Goal: Task Accomplishment & Management: Manage account settings

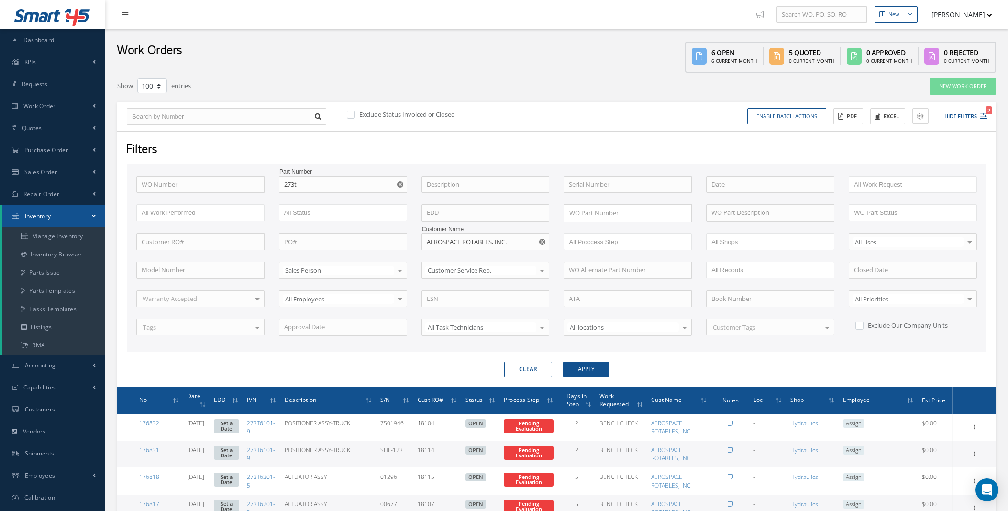
select select "100"
click at [87, 151] on link "Purchase Order" at bounding box center [52, 150] width 105 height 22
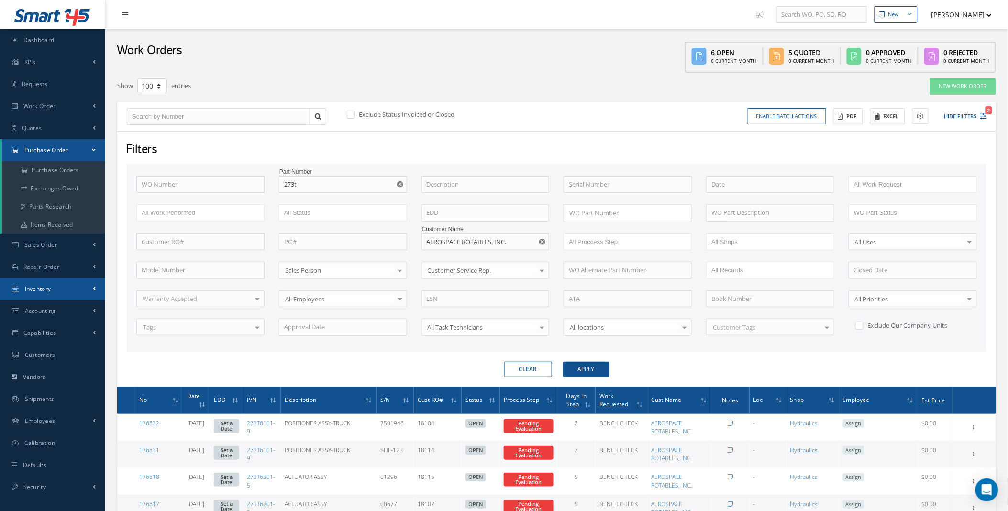
click at [87, 291] on link "Inventory" at bounding box center [52, 289] width 105 height 22
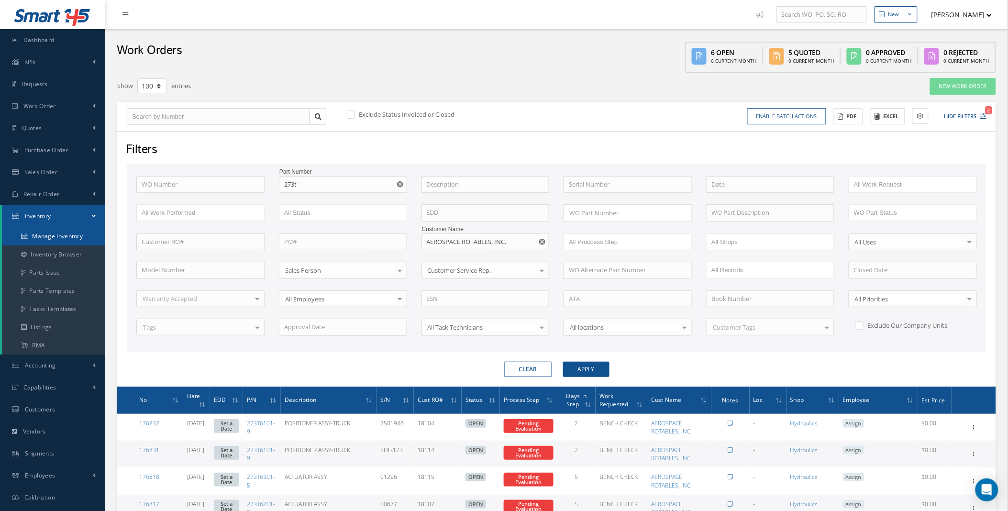
click at [66, 236] on link "Manage Inventory" at bounding box center [53, 236] width 103 height 18
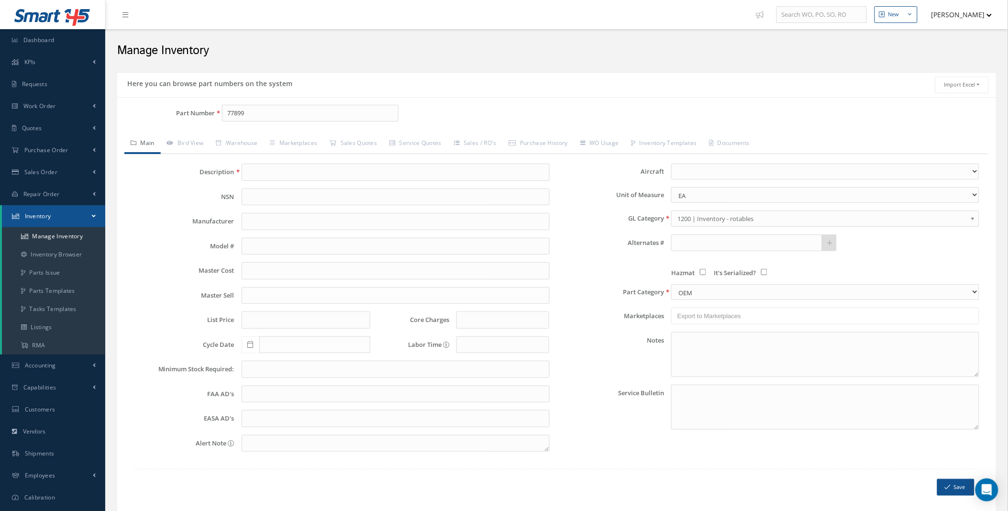
type input "77899"
type input "GASKET"
type input "0.00"
click at [362, 140] on link "Sales Quotes" at bounding box center [354, 144] width 60 height 20
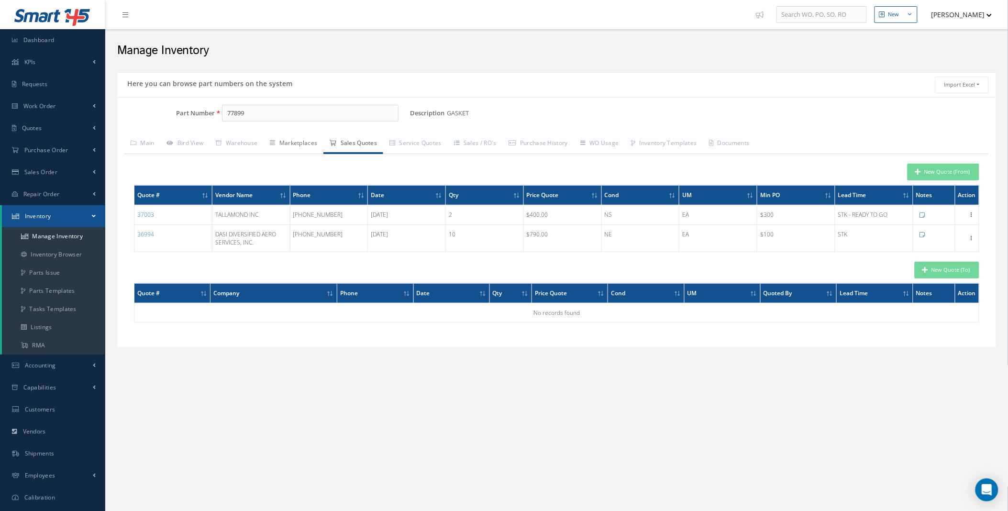
click at [300, 139] on link "Marketplaces" at bounding box center [294, 144] width 60 height 20
